Goal: Information Seeking & Learning: Learn about a topic

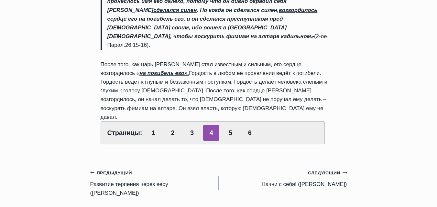
scroll to position [356, 0]
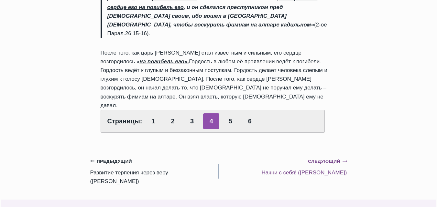
click at [324, 158] on small "Следующий Продолжить" at bounding box center [327, 161] width 39 height 7
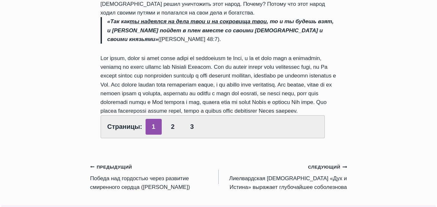
scroll to position [323, 0]
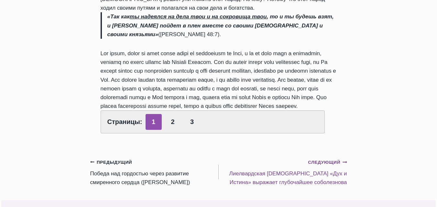
click at [320, 159] on small "Следующий Продолжить" at bounding box center [327, 162] width 39 height 7
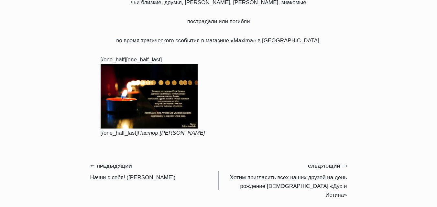
scroll to position [259, 0]
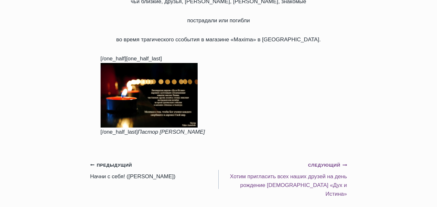
click at [319, 162] on small "Следующий Продолжить" at bounding box center [327, 165] width 39 height 7
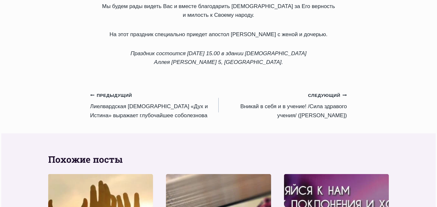
scroll to position [388, 0]
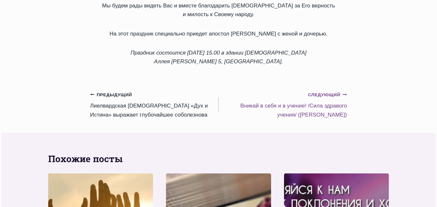
click at [321, 92] on small "Следующий Продолжить" at bounding box center [327, 95] width 39 height 7
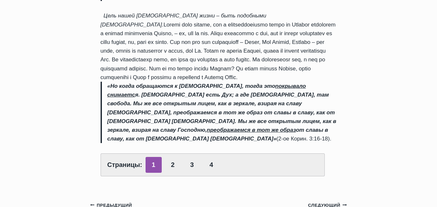
scroll to position [356, 0]
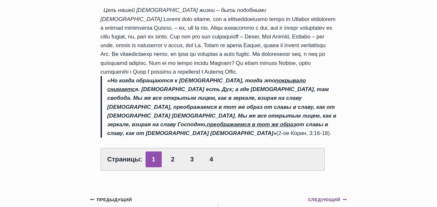
click at [322, 197] on small "Следующий Продолжить" at bounding box center [327, 200] width 39 height 7
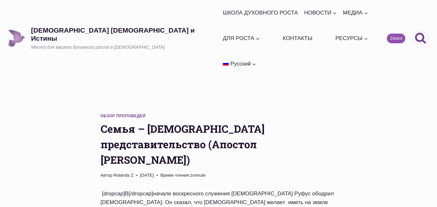
click at [419, 32] on icon "Поиск" at bounding box center [421, 38] width 12 height 12
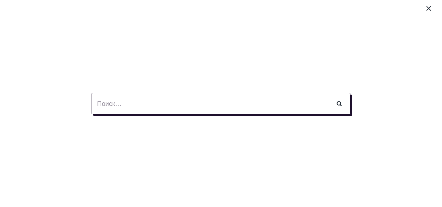
click at [103, 107] on input "Найти:" at bounding box center [221, 103] width 259 height 21
drag, startPoint x: 103, startPoint y: 107, endPoint x: 104, endPoint y: 102, distance: 5.3
click at [104, 102] on input "Найти:" at bounding box center [221, 103] width 259 height 21
type input "ранами Его мы исцелились"
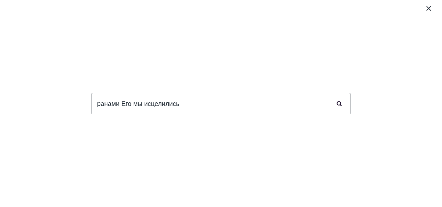
click at [337, 104] on input "Поиск" at bounding box center [339, 103] width 23 height 21
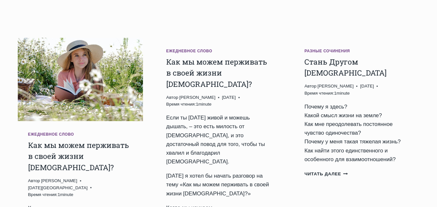
scroll to position [129, 0]
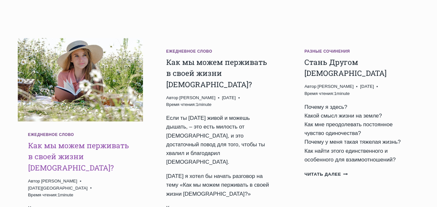
click at [63, 141] on link "Как мы можем перживать в своей жизни [DEMOGRAPHIC_DATA]?" at bounding box center [78, 157] width 101 height 32
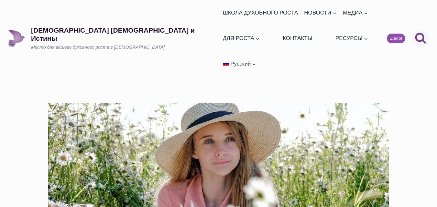
click at [420, 33] on icon "Показать форму поиска" at bounding box center [420, 38] width 11 height 11
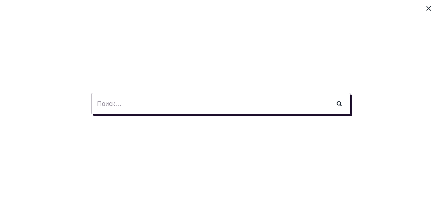
click at [95, 108] on input "Найти:" at bounding box center [221, 103] width 259 height 21
type input "об исцелении"
click at [328, 93] on input "Поиск" at bounding box center [339, 103] width 23 height 21
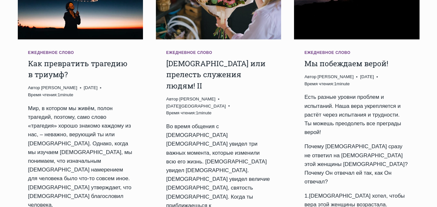
scroll to position [226, 0]
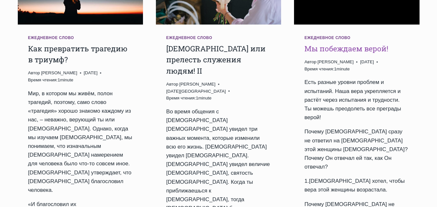
click at [350, 44] on link "Мы побеждаем верой!" at bounding box center [346, 49] width 84 height 10
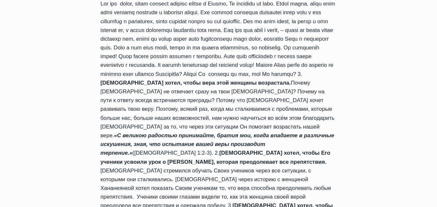
scroll to position [582, 0]
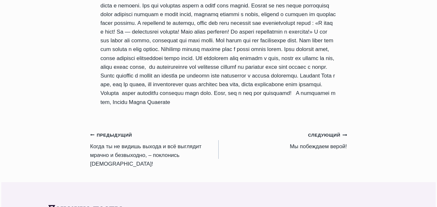
scroll to position [873, 0]
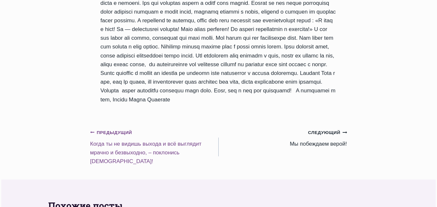
click at [122, 133] on small "Предыдущий Предыдущий" at bounding box center [111, 132] width 42 height 7
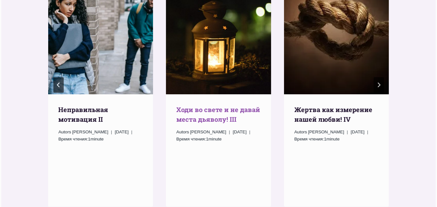
scroll to position [938, 0]
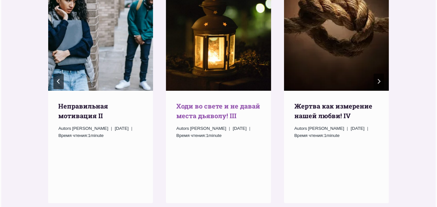
click at [207, 102] on link "Xоди во свете и не давай места дьяволу! III" at bounding box center [218, 111] width 84 height 18
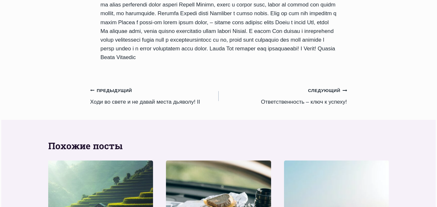
scroll to position [647, 0]
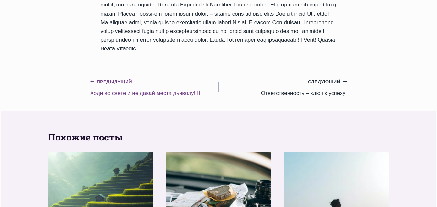
click at [119, 83] on small "Предыдущий Предыдущий" at bounding box center [111, 82] width 42 height 7
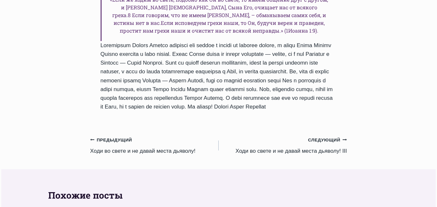
scroll to position [647, 0]
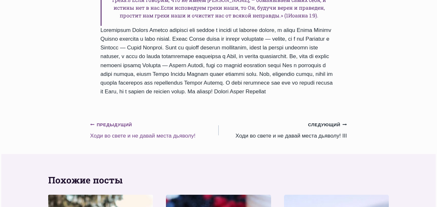
click at [131, 120] on link "Предыдущий Предыдущий Xоди во свете и не давай места дьяволу!" at bounding box center [154, 130] width 128 height 20
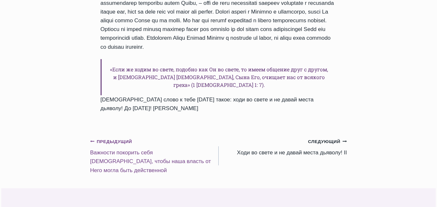
scroll to position [614, 0]
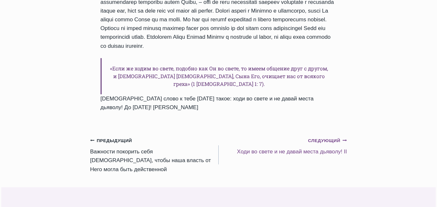
click at [313, 137] on small "Следующий Продолжить" at bounding box center [327, 140] width 39 height 7
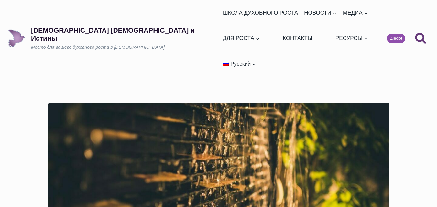
drag, startPoint x: 402, startPoint y: 1, endPoint x: 257, endPoint y: 53, distance: 154.6
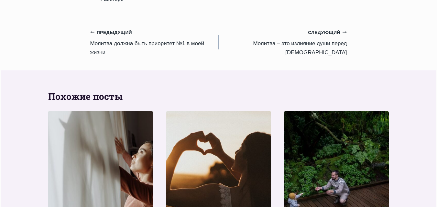
scroll to position [679, 0]
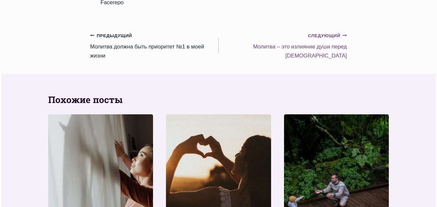
click at [320, 39] on small "Следующий Продолжить" at bounding box center [327, 35] width 39 height 7
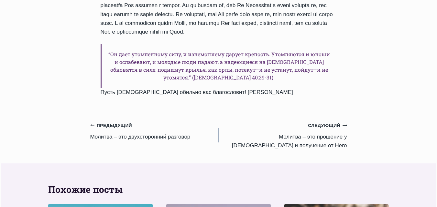
scroll to position [614, 0]
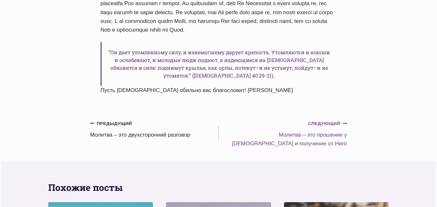
click at [320, 120] on small "Следующий Продолжить" at bounding box center [327, 123] width 39 height 7
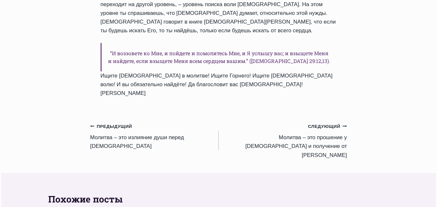
scroll to position [614, 0]
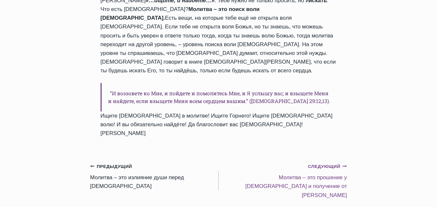
click at [315, 163] on small "Следующий Продолжить" at bounding box center [327, 166] width 39 height 7
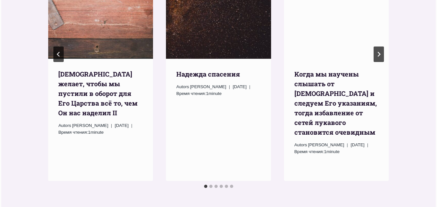
scroll to position [873, 0]
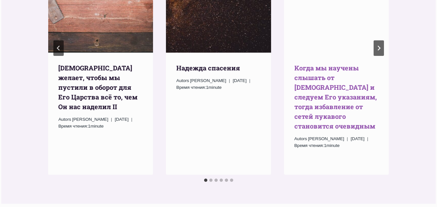
click at [325, 64] on link "Kогда мы научены слышать от [DEMOGRAPHIC_DATA] и следуем Его указаниям, тогда и…" at bounding box center [335, 97] width 82 height 67
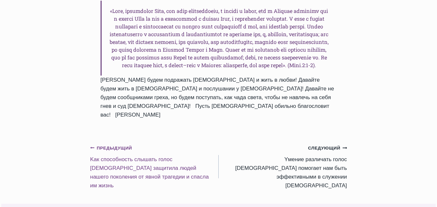
scroll to position [776, 0]
click at [111, 145] on small "Предыдущий Предыдущий" at bounding box center [111, 148] width 42 height 7
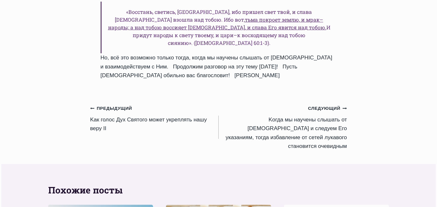
scroll to position [776, 0]
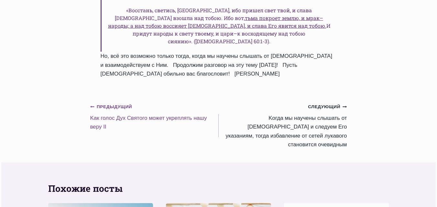
click at [108, 103] on small "Предыдущий Предыдущий" at bounding box center [111, 106] width 42 height 7
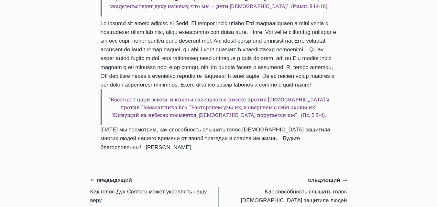
scroll to position [744, 0]
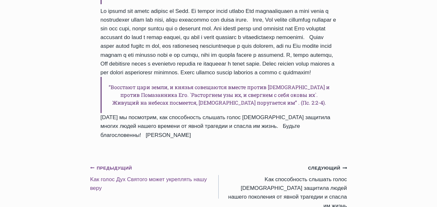
click at [109, 164] on link "Предыдущий Предыдущий Kак голос Дух Святого может укреплять нашу веру" at bounding box center [154, 178] width 128 height 29
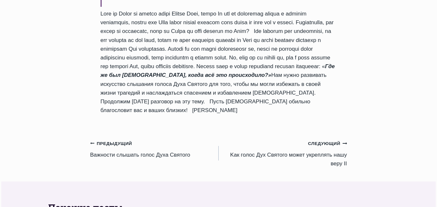
scroll to position [744, 0]
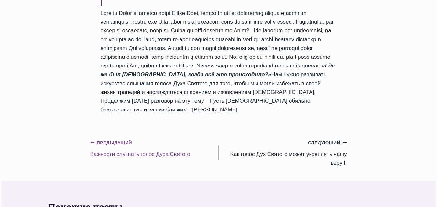
click at [103, 140] on small "Предыдущий Предыдущий" at bounding box center [111, 143] width 42 height 7
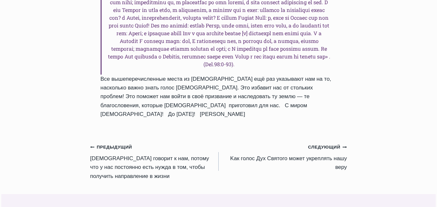
scroll to position [873, 0]
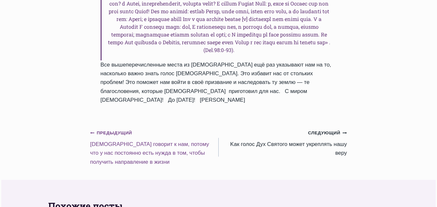
click at [113, 130] on small "Предыдущий Предыдущий" at bounding box center [111, 133] width 42 height 7
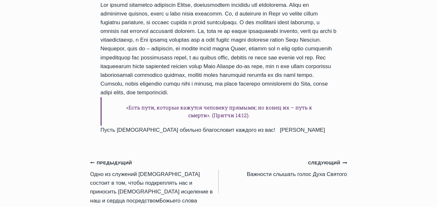
scroll to position [905, 0]
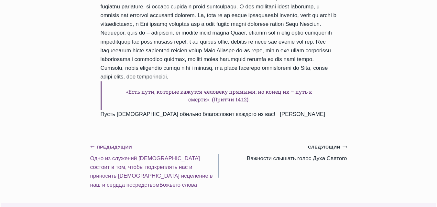
click at [114, 144] on small "Предыдущий Предыдущий" at bounding box center [111, 147] width 42 height 7
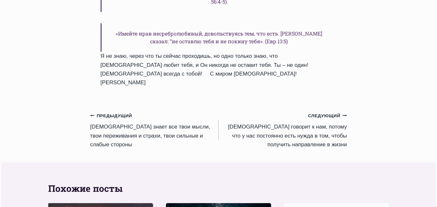
scroll to position [841, 0]
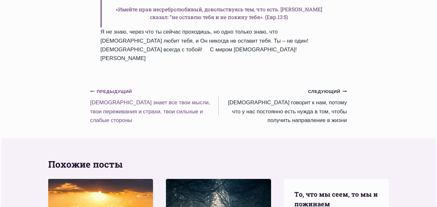
click at [120, 88] on small "Предыдущий Предыдущий" at bounding box center [111, 91] width 42 height 7
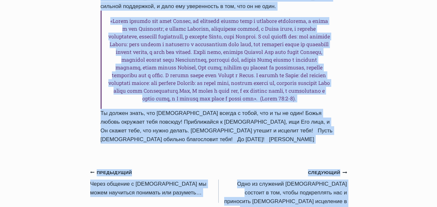
scroll to position [992, 0]
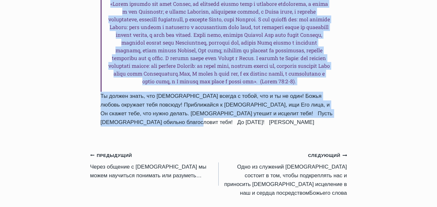
drag, startPoint x: 101, startPoint y: 45, endPoint x: 217, endPoint y: 43, distance: 116.1
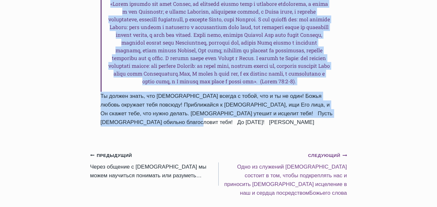
click at [319, 152] on small "Следующий Продолжить" at bounding box center [327, 155] width 39 height 7
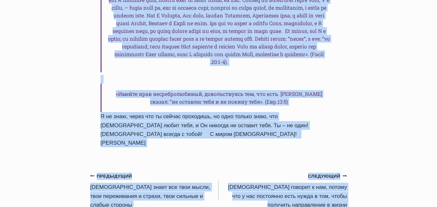
scroll to position [758, 0]
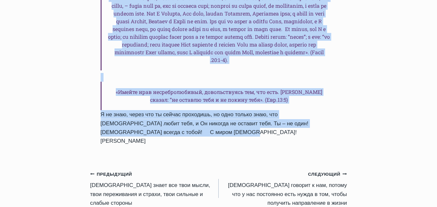
drag, startPoint x: 102, startPoint y: 43, endPoint x: 261, endPoint y: 135, distance: 183.7
copy div "Одно из служений Духа Святого состоит в том, чтобы подкреплять нас и приносить …"
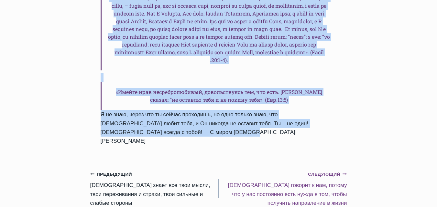
click at [319, 171] on small "Следующий Продолжить" at bounding box center [327, 174] width 39 height 7
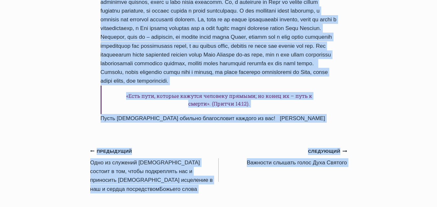
scroll to position [905, 0]
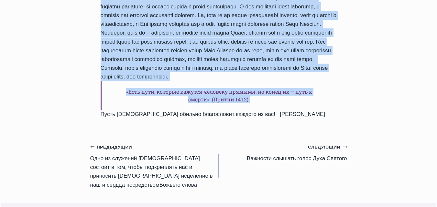
drag, startPoint x: 101, startPoint y: 42, endPoint x: 276, endPoint y: 67, distance: 176.6
copy div "Бог говорит к нам, потому что у нас постоянно есть нужда в том, чтобы получить …"
click at [315, 144] on small "Следующий Продолжить" at bounding box center [327, 147] width 39 height 7
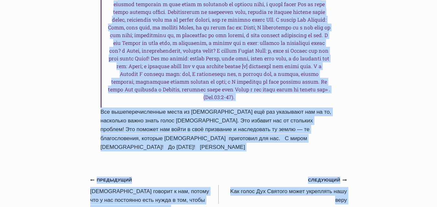
scroll to position [829, 0]
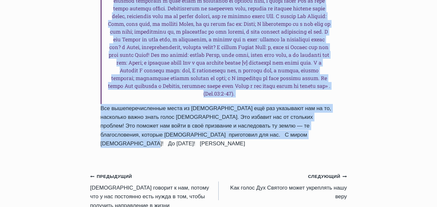
drag, startPoint x: 102, startPoint y: 78, endPoint x: 282, endPoint y: 118, distance: 184.5
copy div "Bажности слышать голос Духа Святого Автор Пастор Руфус Аджибойе 2025-Сентябрь-4…"
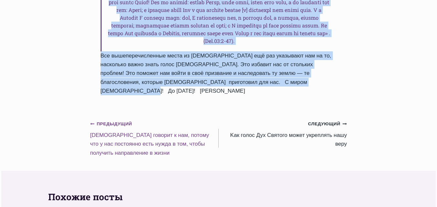
scroll to position [894, 0]
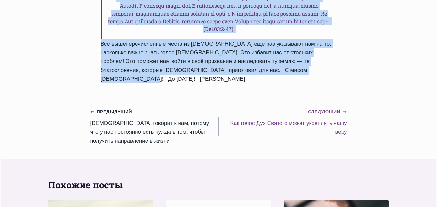
click at [329, 109] on small "Следующий Продолжить" at bounding box center [327, 112] width 39 height 7
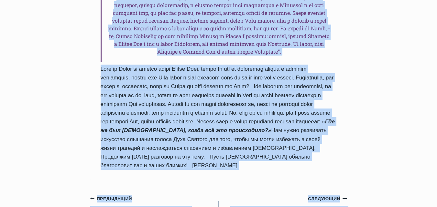
scroll to position [704, 0]
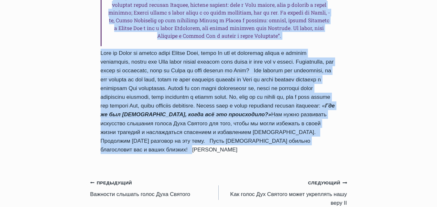
drag, startPoint x: 102, startPoint y: 77, endPoint x: 273, endPoint y: 131, distance: 180.1
copy div "Kак голос Дух Святого может укреплять нашу веру Автор Пастор Руфус Аджибойе 202…"
click at [327, 180] on small "Следующий Продолжить" at bounding box center [327, 183] width 39 height 7
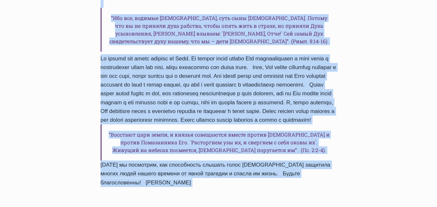
scroll to position [699, 0]
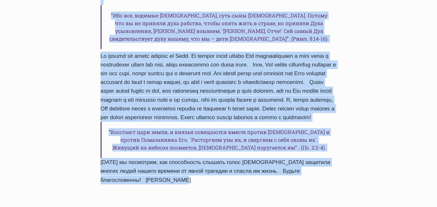
drag, startPoint x: 103, startPoint y: 44, endPoint x: 224, endPoint y: 157, distance: 165.6
copy div "Lor ipsum Dol Sitamet conse adipiscin elit sedd EI Tempo Incidi Utlab Etdolore …"
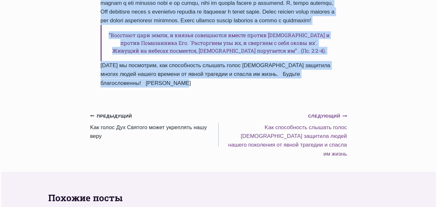
scroll to position [764, 0]
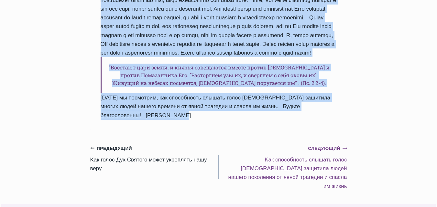
click at [317, 145] on small "Следующий Продолжить" at bounding box center [327, 148] width 39 height 7
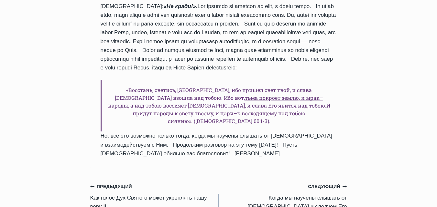
scroll to position [711, 0]
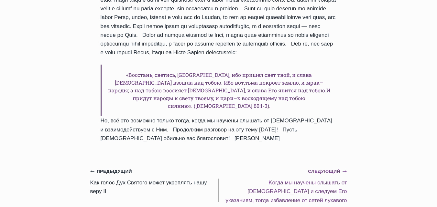
click at [313, 168] on small "Следующий Продолжить" at bounding box center [327, 171] width 39 height 7
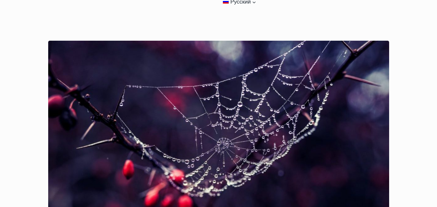
scroll to position [32, 0]
